Goal: Task Accomplishment & Management: Use online tool/utility

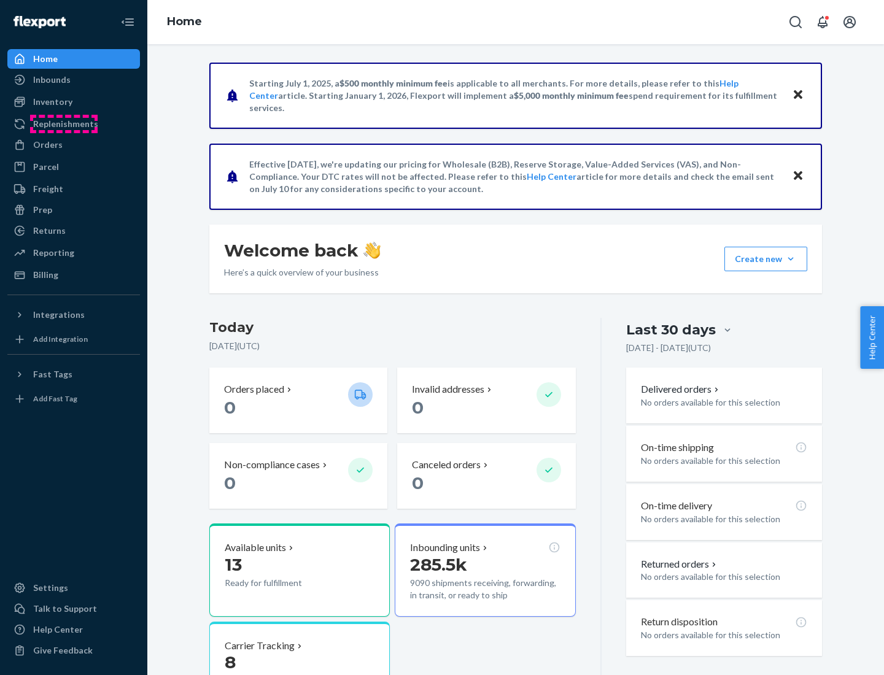
click at [64, 124] on div "Replenishments" at bounding box center [65, 124] width 65 height 12
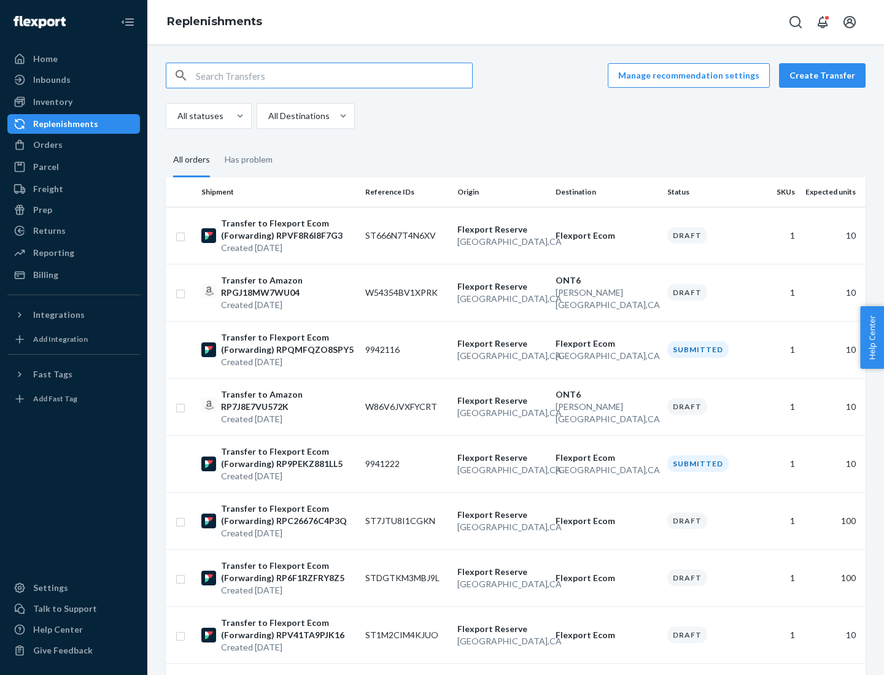
click at [825, 76] on button "Create Transfer" at bounding box center [822, 75] width 87 height 25
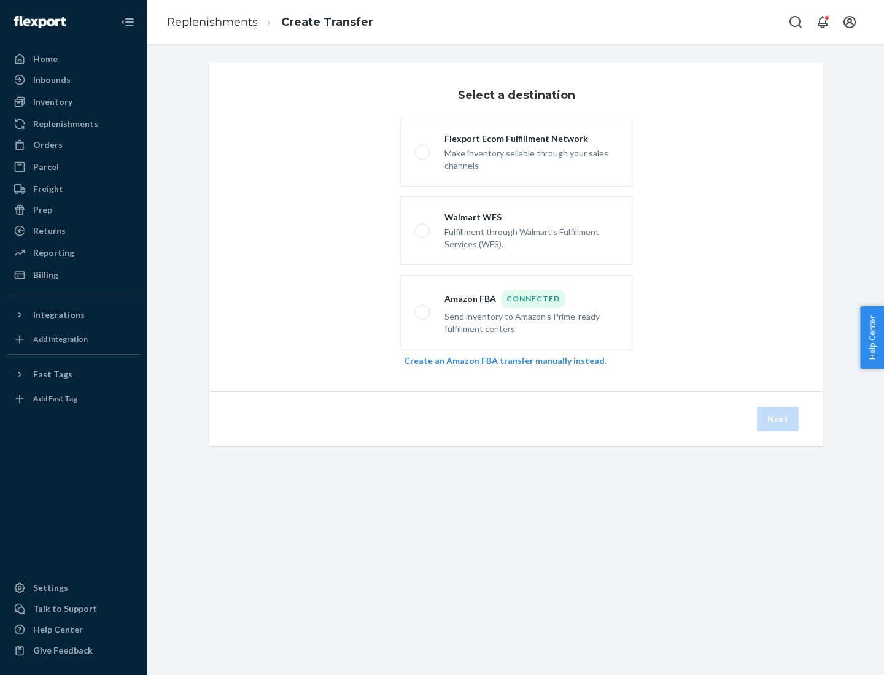
click at [498, 360] on link "Create an Amazon FBA transfer manually instead" at bounding box center [504, 361] width 201 height 10
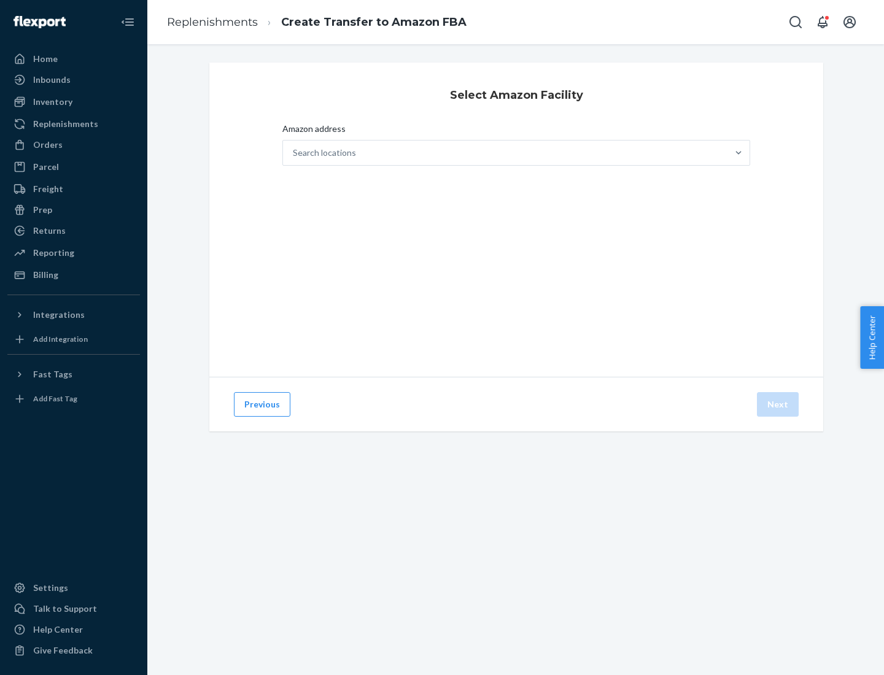
click at [505, 153] on div "Search locations" at bounding box center [505, 153] width 445 height 25
click at [294, 153] on input "Amazon address Search locations" at bounding box center [293, 153] width 1 height 12
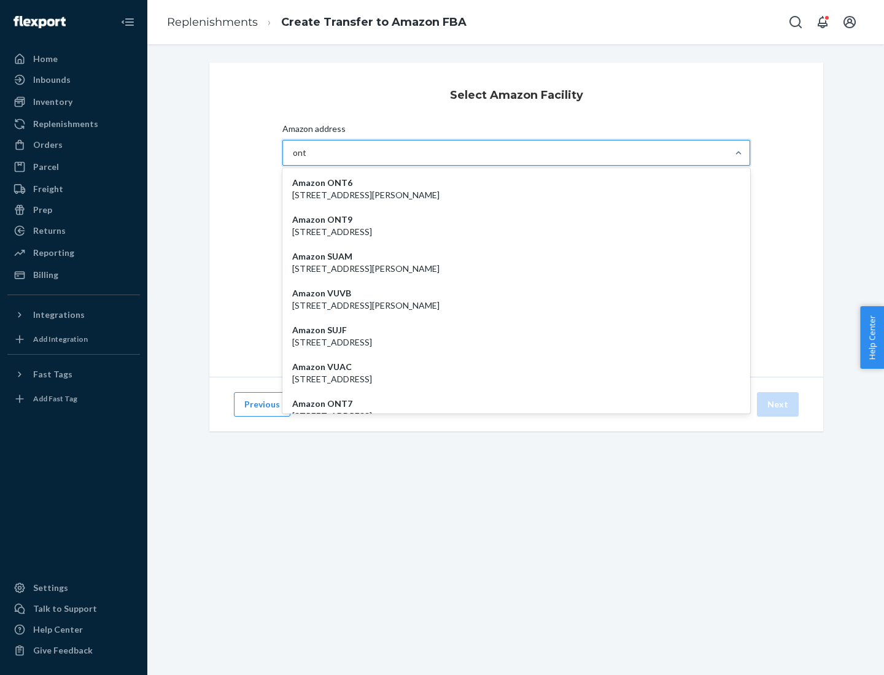
type input "ont6"
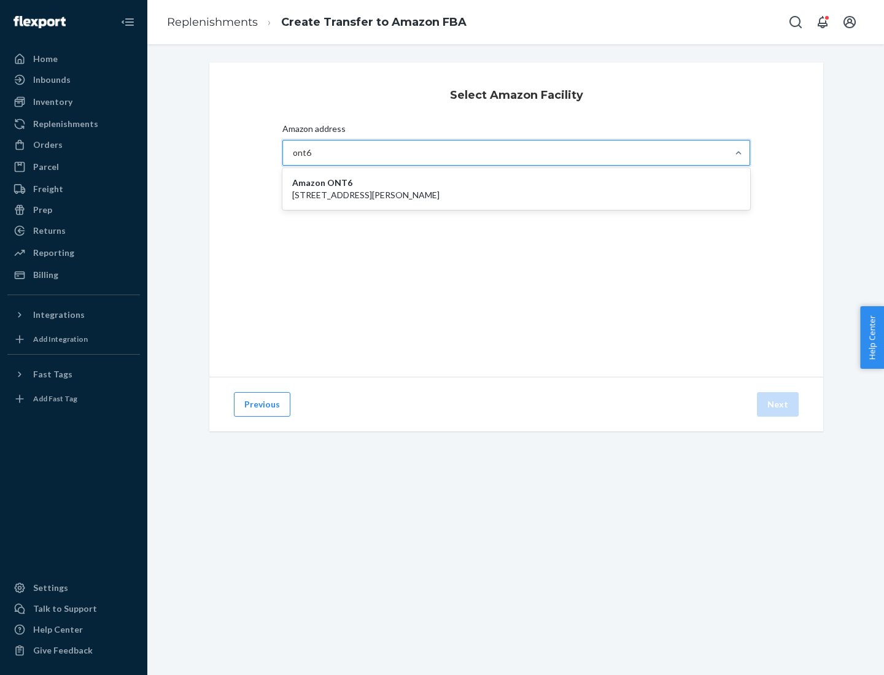
click at [516, 189] on p "[STREET_ADDRESS][PERSON_NAME]" at bounding box center [516, 195] width 448 height 12
click at [312, 159] on input "ont6" at bounding box center [302, 153] width 19 height 12
click at [779, 405] on button "Next" at bounding box center [778, 404] width 42 height 25
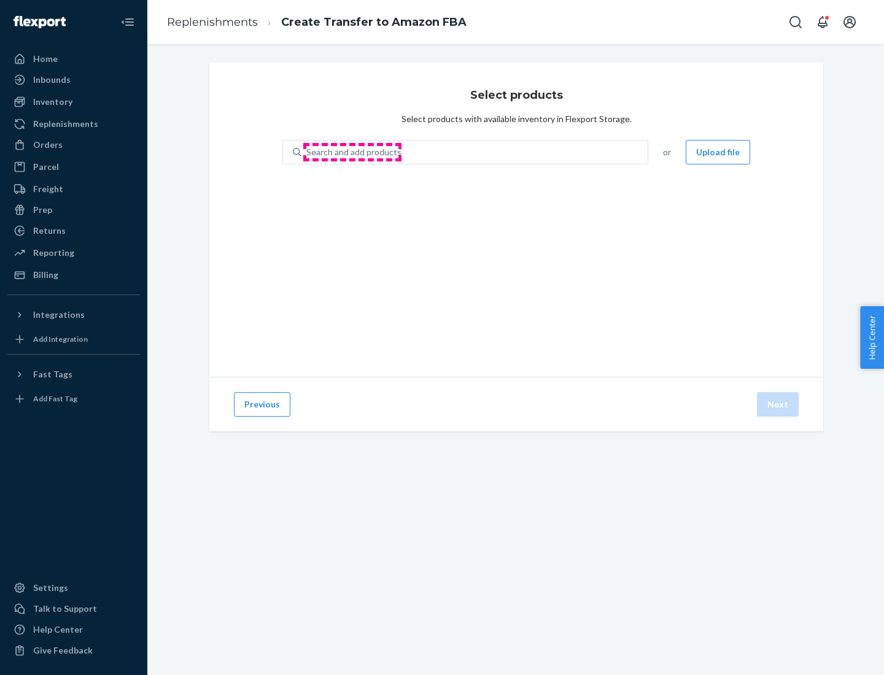
click at [352, 152] on div "Search and add products" at bounding box center [353, 152] width 95 height 12
click at [308, 152] on input "Search and add products" at bounding box center [306, 152] width 1 height 12
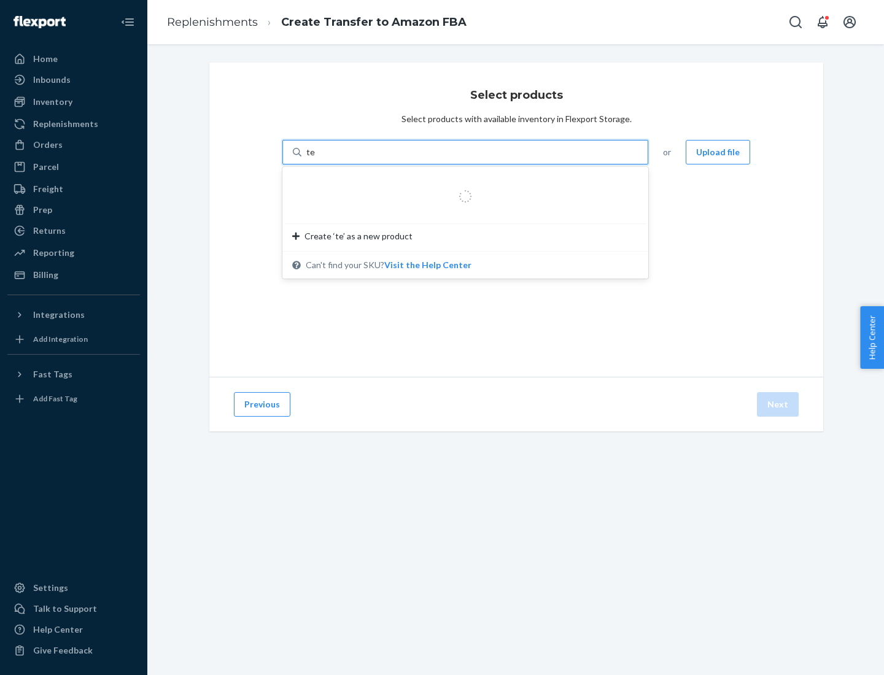
type input "test"
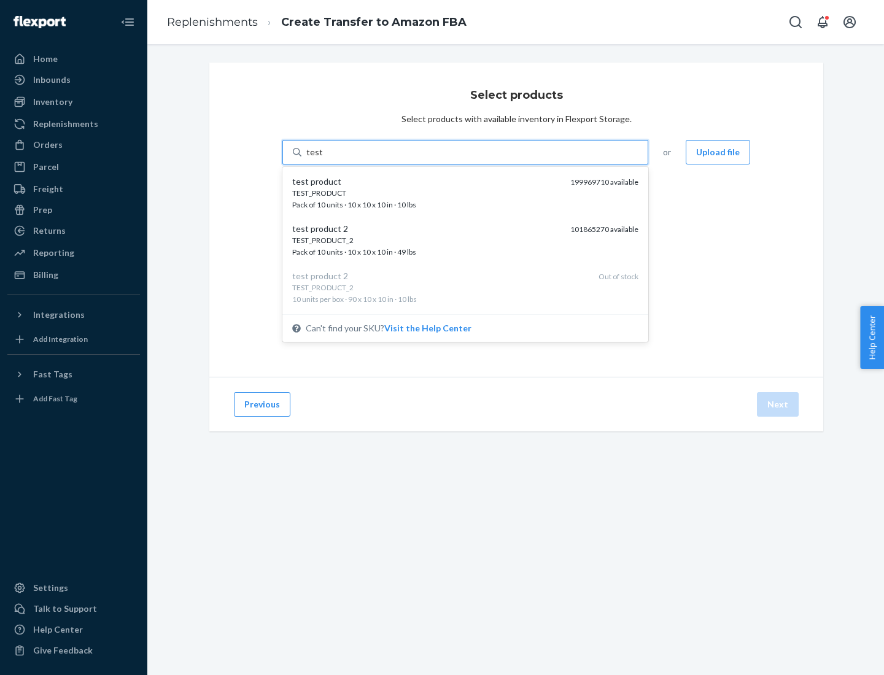
scroll to position [6, 0]
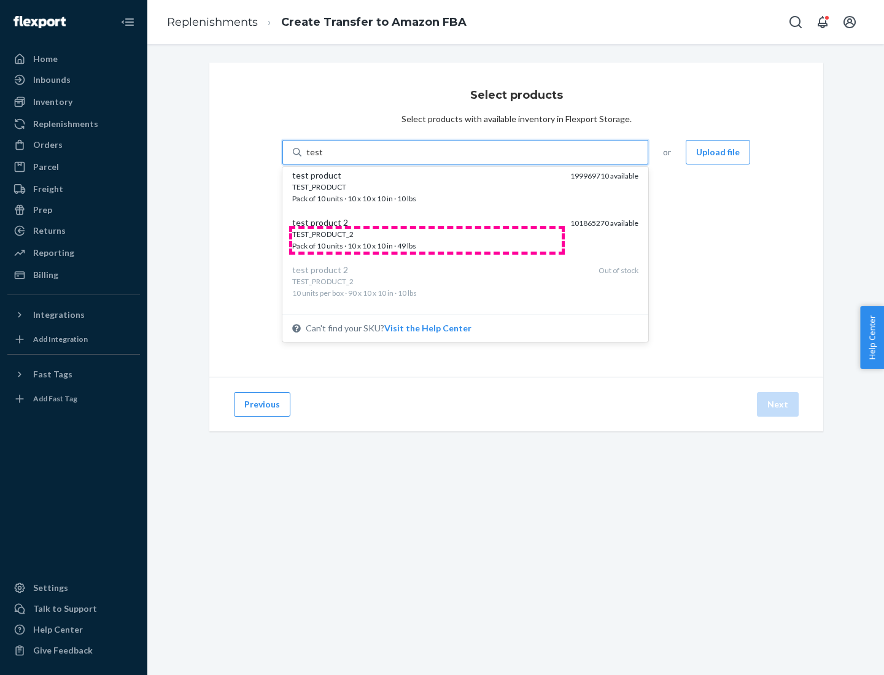
click at [427, 240] on div "TEST_PRODUCT_2 Pack of 10 units · 10 x 10 x 10 in · 49 lbs" at bounding box center [426, 240] width 268 height 23
click at [322, 158] on input "test" at bounding box center [314, 152] width 16 height 12
